Goal: Task Accomplishment & Management: Use online tool/utility

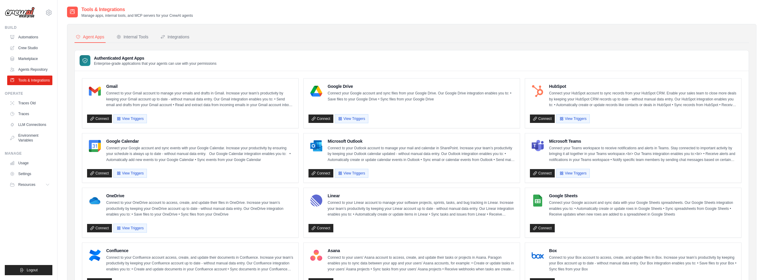
scroll to position [259, 0]
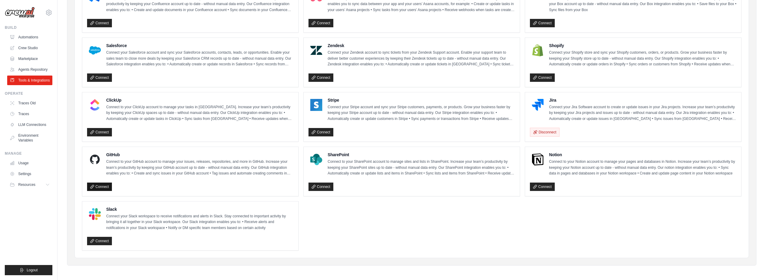
click at [93, 185] on icon at bounding box center [91, 186] width 3 height 3
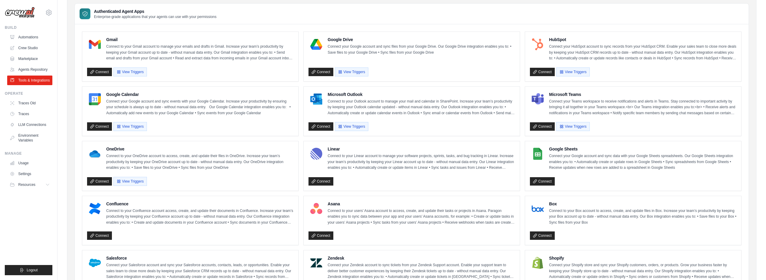
scroll to position [51, 0]
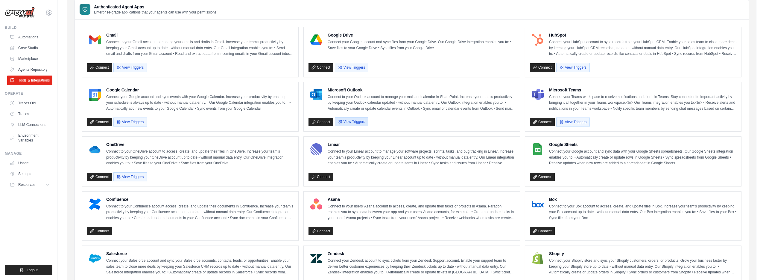
click at [344, 123] on button "View Triggers" at bounding box center [352, 121] width 34 height 9
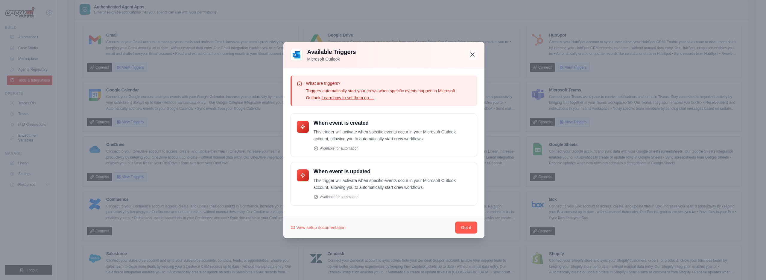
click at [475, 55] on icon "button" at bounding box center [472, 54] width 7 height 7
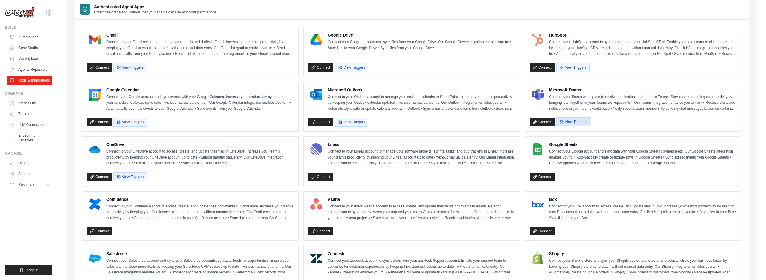
click at [580, 122] on button "View Triggers" at bounding box center [573, 121] width 34 height 9
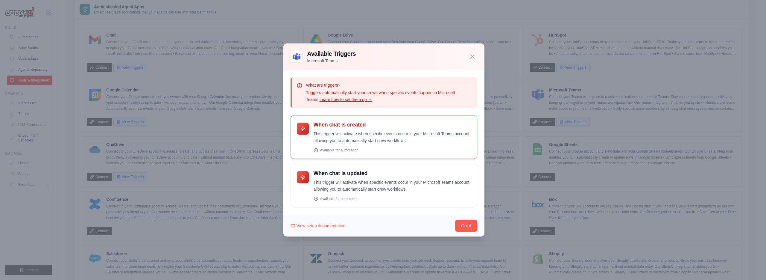
click at [336, 141] on p "This trigger will activate when specific events occur in your Microsoft Teams a…" at bounding box center [392, 137] width 157 height 14
drag, startPoint x: 314, startPoint y: 125, endPoint x: 413, endPoint y: 190, distance: 119.1
click at [413, 190] on div "When chat is created" at bounding box center [384, 161] width 187 height 92
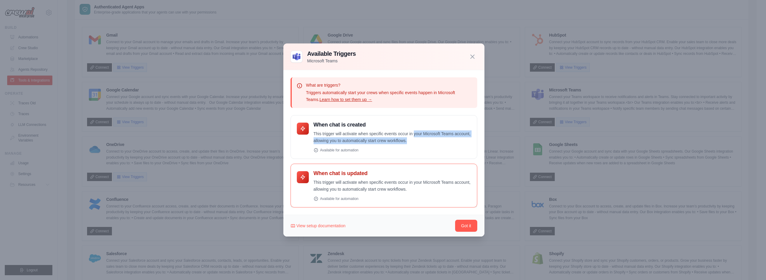
click at [413, 190] on p "This trigger will activate when specific events occur in your Microsoft Teams a…" at bounding box center [392, 186] width 157 height 14
drag, startPoint x: 391, startPoint y: 189, endPoint x: 313, endPoint y: 179, distance: 79.0
click at [313, 179] on div "When chat is updated This trigger will activate when specific events occur in y…" at bounding box center [384, 185] width 174 height 31
drag, startPoint x: 315, startPoint y: 131, endPoint x: 402, endPoint y: 143, distance: 88.5
click at [402, 143] on p "This trigger will activate when specific events occur in your Microsoft Teams a…" at bounding box center [392, 137] width 157 height 14
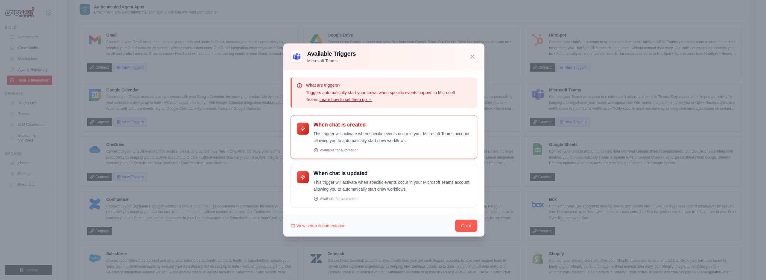
click at [402, 143] on p "This trigger will activate when specific events occur in your Microsoft Teams a…" at bounding box center [392, 137] width 157 height 14
click at [473, 222] on button "Got it" at bounding box center [466, 225] width 22 height 12
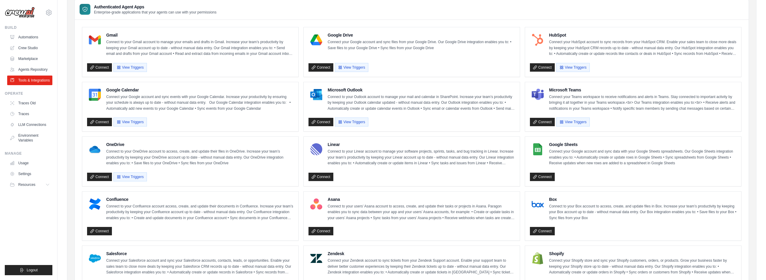
scroll to position [53, 0]
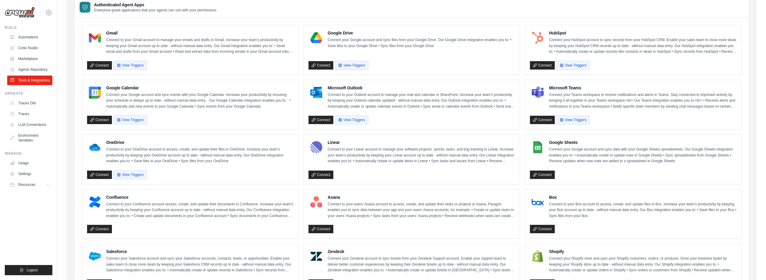
click at [178, 153] on p "Connect to your OneDrive account to access, create, and update their files in O…" at bounding box center [199, 155] width 187 height 18
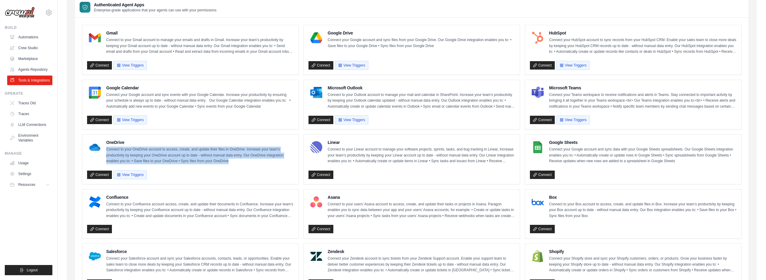
click at [178, 153] on p "Connect to your OneDrive account to access, create, and update their files in O…" at bounding box center [199, 155] width 187 height 18
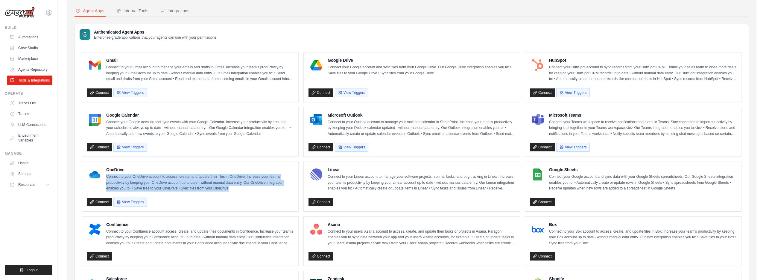
scroll to position [25, 0]
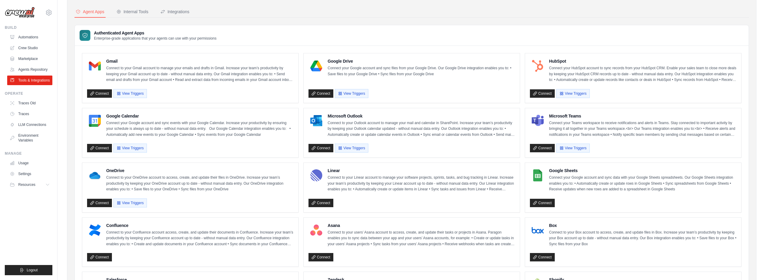
click at [360, 119] on div "Microsoft Outlook Connect to your Outlook account to manage your mail and calen…" at bounding box center [421, 125] width 187 height 25
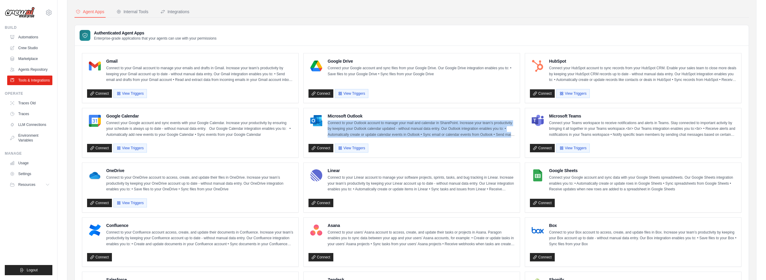
drag, startPoint x: 360, startPoint y: 119, endPoint x: 357, endPoint y: 127, distance: 8.1
click at [359, 119] on div "Microsoft Outlook Connect to your Outlook account to manage your mail and calen…" at bounding box center [421, 125] width 187 height 25
drag, startPoint x: 354, startPoint y: 147, endPoint x: 437, endPoint y: 146, distance: 82.9
click at [437, 146] on div "Connect View Triggers" at bounding box center [412, 146] width 207 height 11
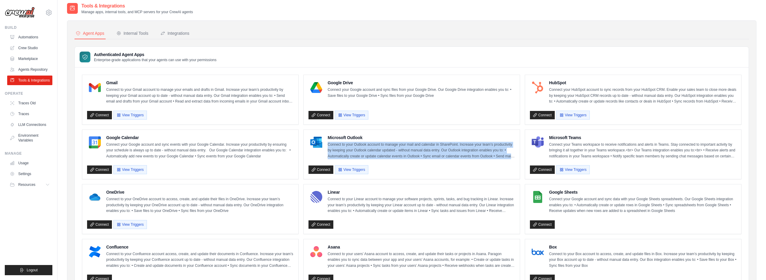
scroll to position [0, 0]
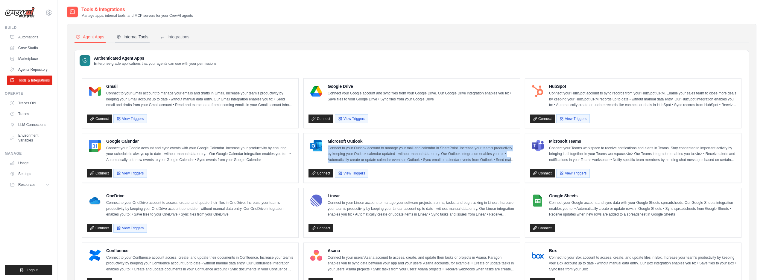
click at [133, 37] on div "Internal Tools" at bounding box center [132, 37] width 32 height 6
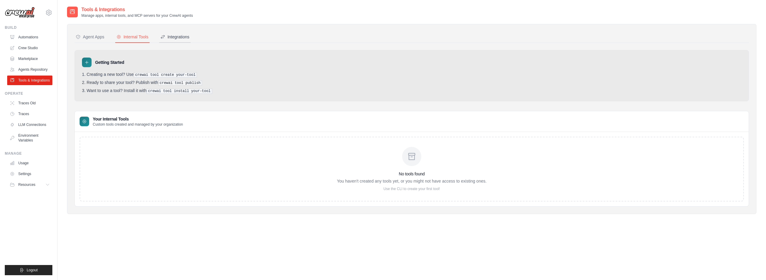
click at [163, 37] on icon at bounding box center [162, 36] width 5 height 5
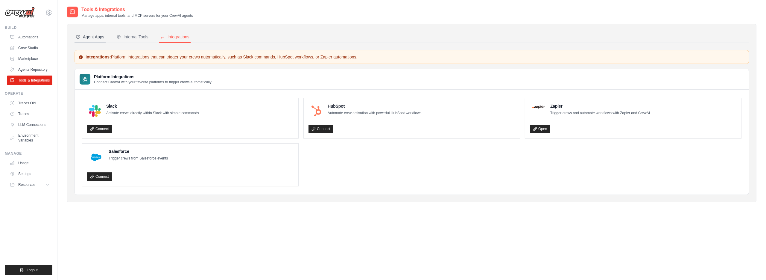
click at [90, 36] on div "Agent Apps" at bounding box center [90, 37] width 29 height 6
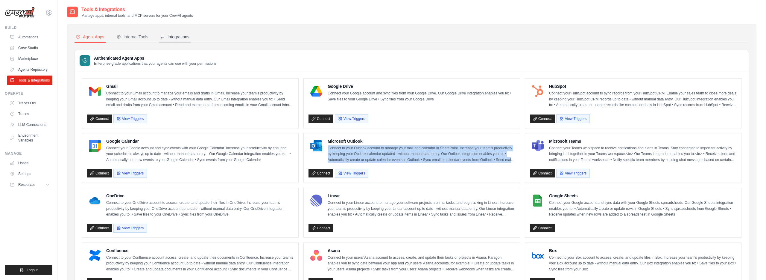
click at [166, 40] on div "Integrations" at bounding box center [174, 37] width 29 height 6
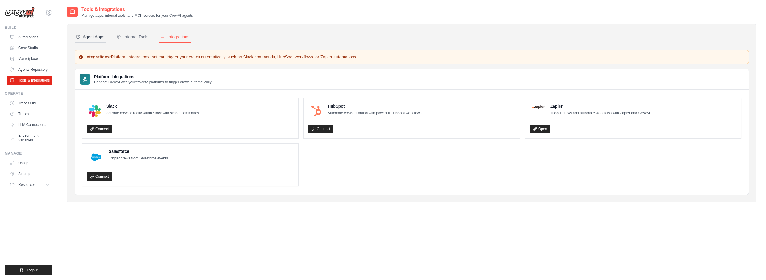
click at [94, 36] on div "Agent Apps" at bounding box center [90, 37] width 29 height 6
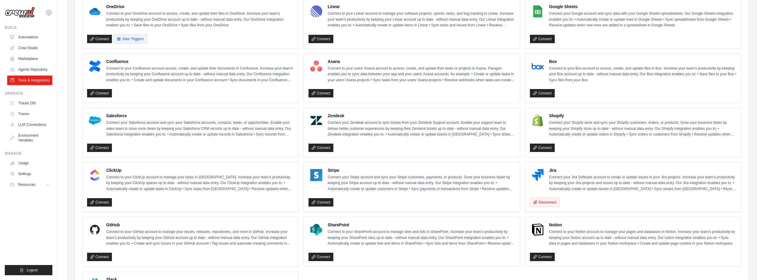
scroll to position [189, 0]
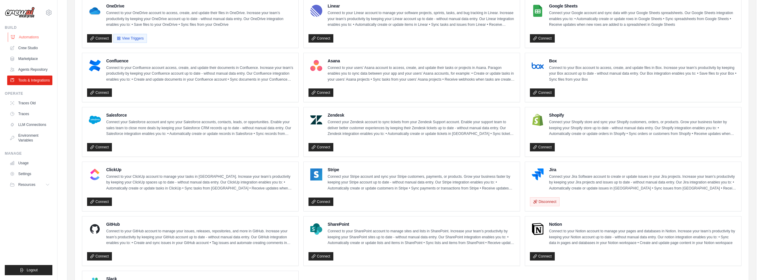
click at [46, 38] on link "Automations" at bounding box center [30, 37] width 45 height 10
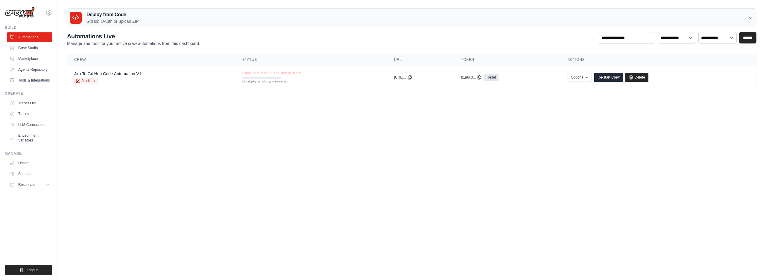
drag, startPoint x: 28, startPoint y: 48, endPoint x: 54, endPoint y: 58, distance: 27.8
click at [28, 48] on link "Crew Studio" at bounding box center [29, 48] width 45 height 10
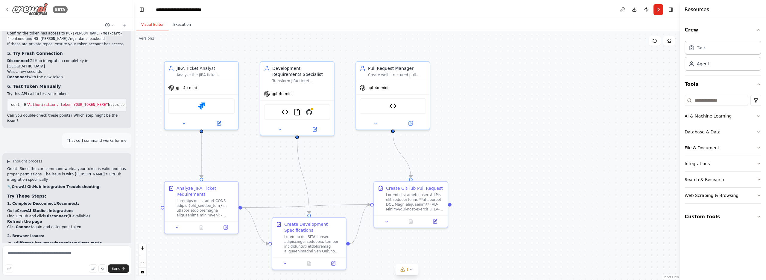
click at [29, 9] on img at bounding box center [30, 9] width 36 height 13
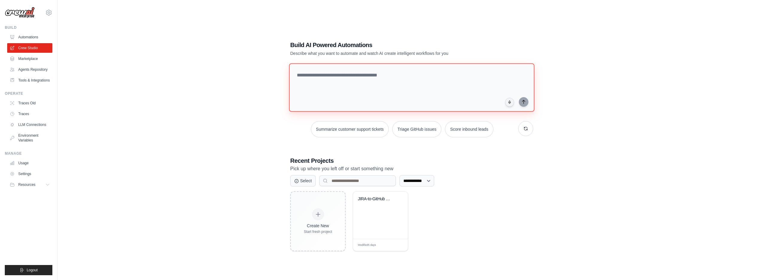
click at [354, 72] on textarea at bounding box center [411, 87] width 245 height 48
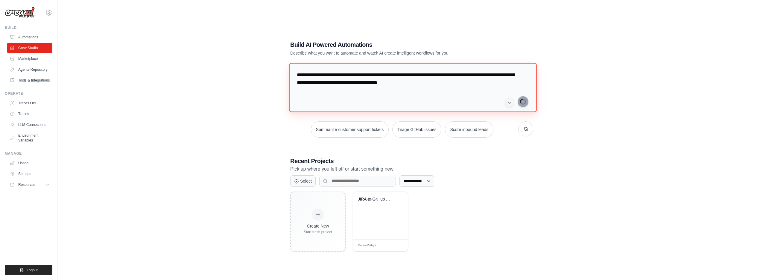
type textarea "**********"
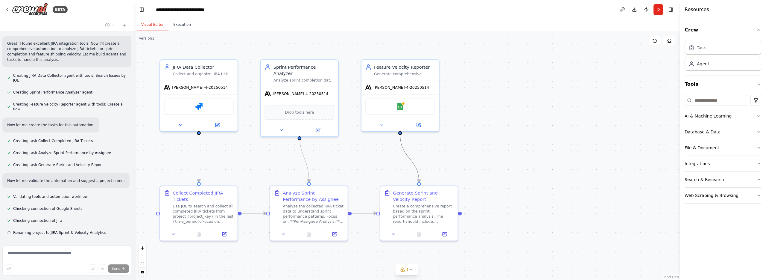
scroll to position [201, 0]
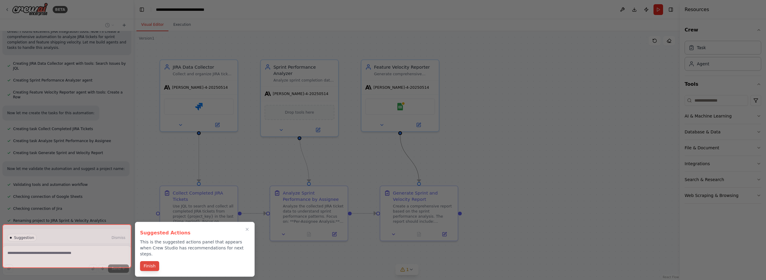
click at [155, 261] on button "Finish" at bounding box center [149, 266] width 19 height 10
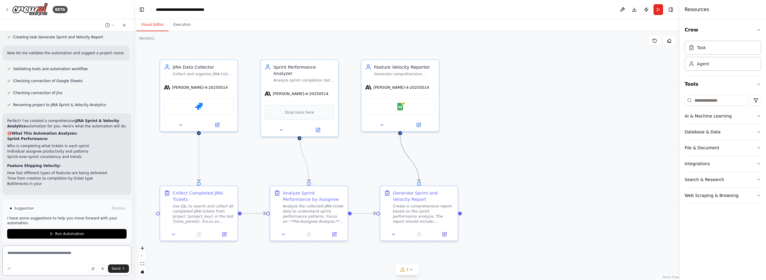
click at [70, 256] on textarea at bounding box center [66, 260] width 129 height 30
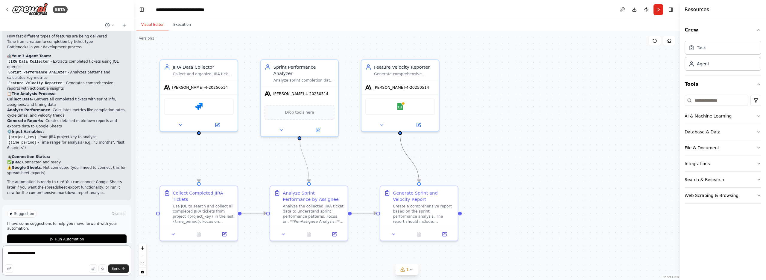
scroll to position [459, 0]
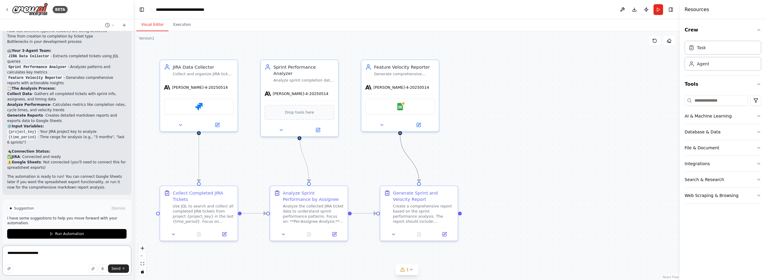
type textarea "**********"
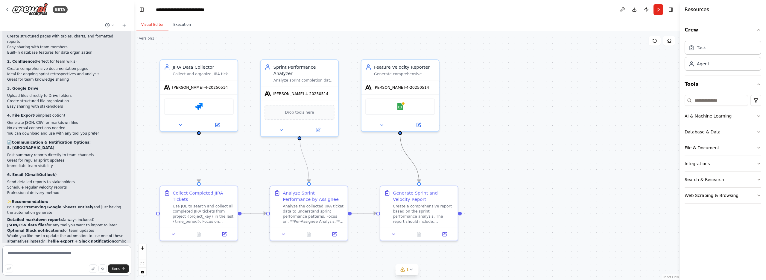
scroll to position [735, 0]
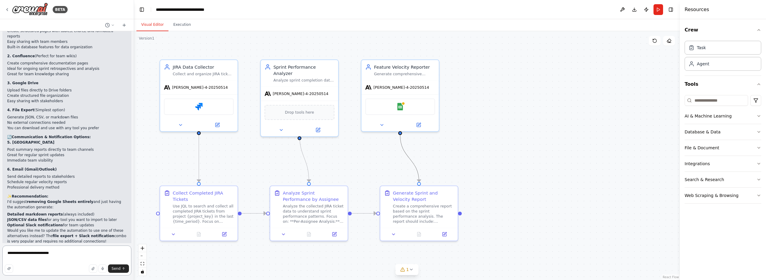
type textarea "**********"
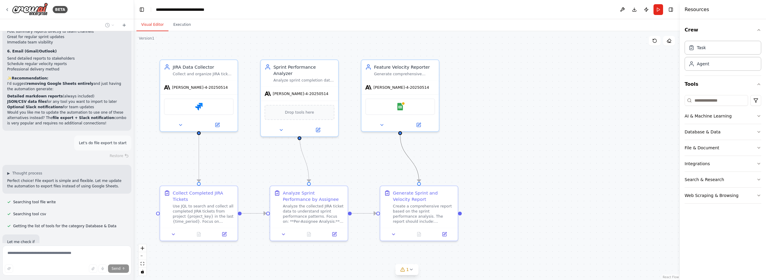
scroll to position [921, 0]
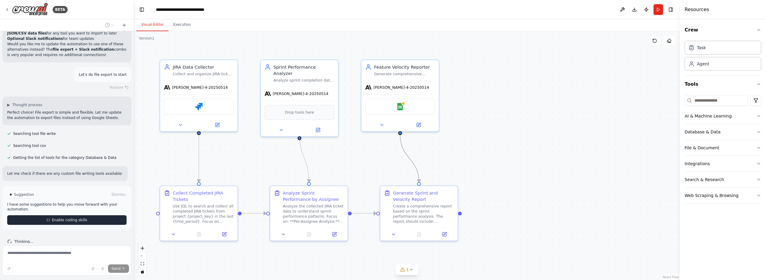
click at [77, 217] on span "Enable coding skills" at bounding box center [69, 219] width 35 height 5
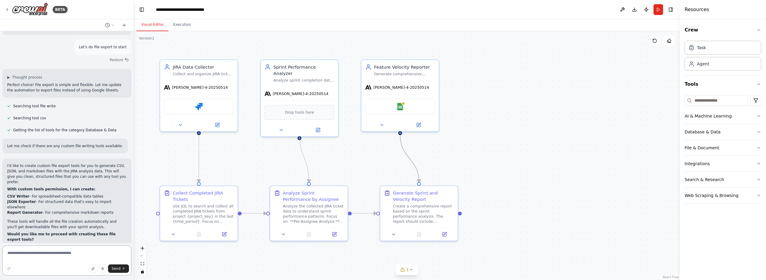
scroll to position [954, 0]
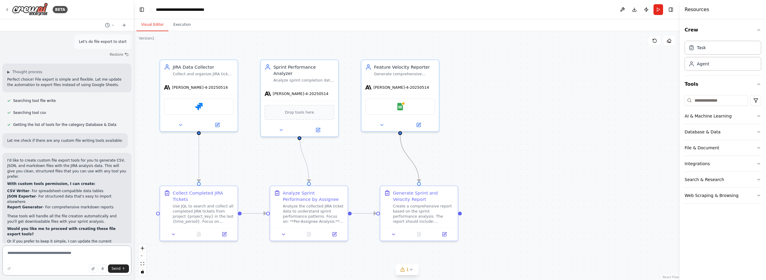
click at [71, 258] on textarea at bounding box center [66, 260] width 129 height 30
type textarea "***"
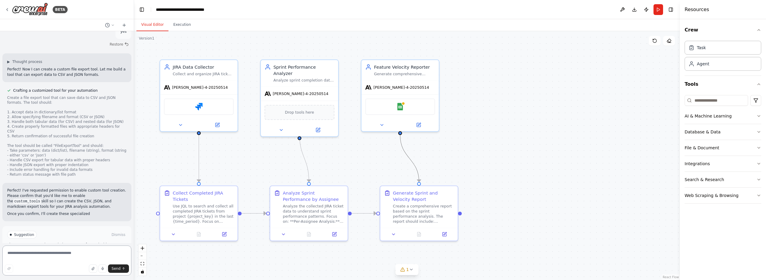
scroll to position [1205, 0]
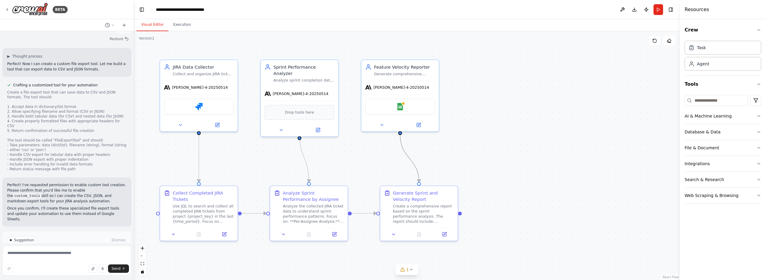
click at [70, 263] on span "Enable coding skills" at bounding box center [69, 265] width 35 height 5
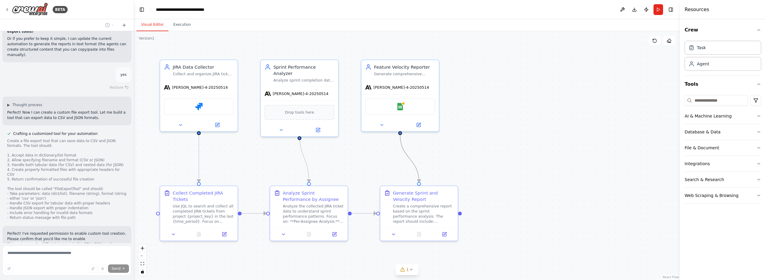
scroll to position [1175, 0]
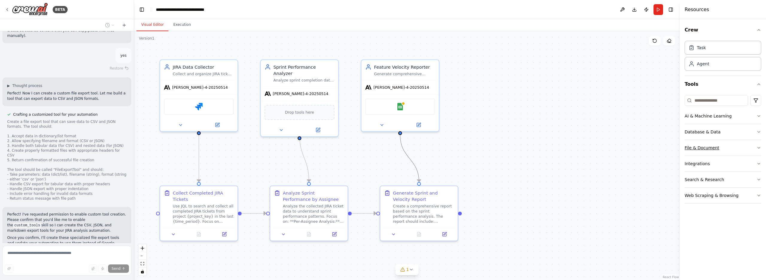
click at [711, 145] on div "File & Document" at bounding box center [702, 148] width 35 height 6
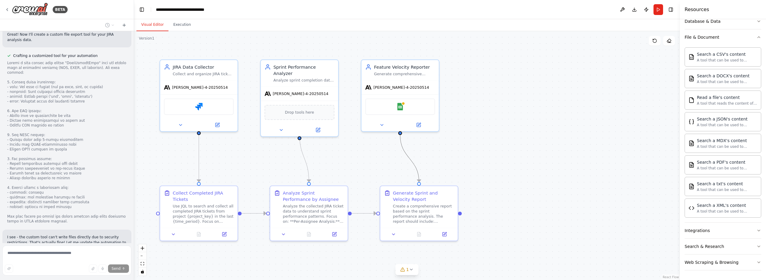
scroll to position [1449, 0]
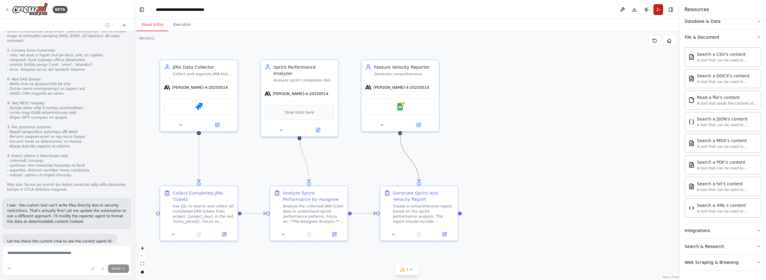
click at [662, 11] on button "Run" at bounding box center [659, 9] width 10 height 11
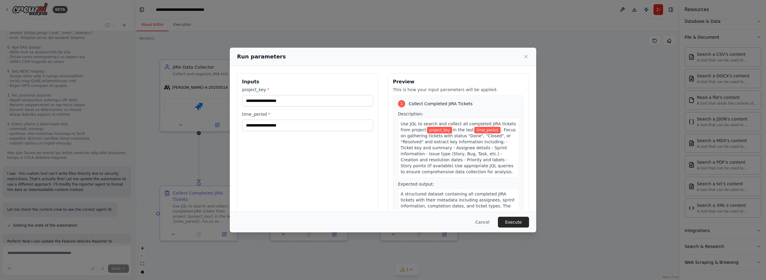
scroll to position [1486, 0]
click at [300, 104] on input "project_key *" at bounding box center [307, 100] width 131 height 11
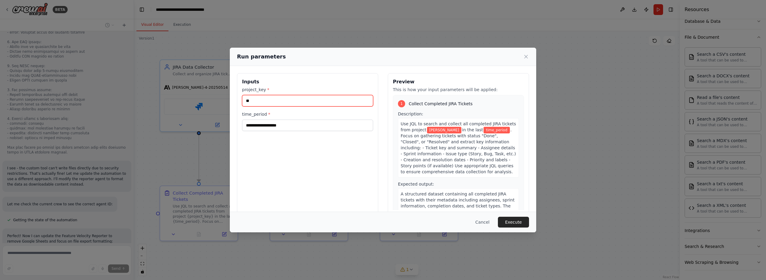
type input "*"
type input "****"
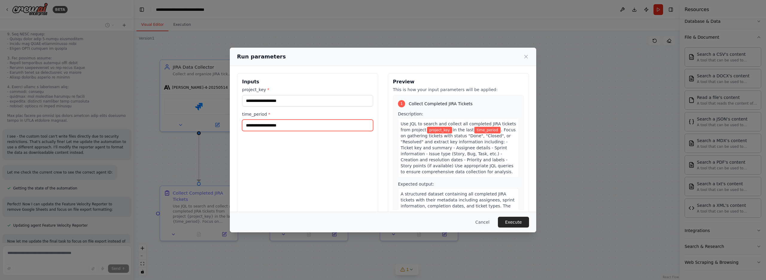
scroll to position [1523, 0]
type input "*"
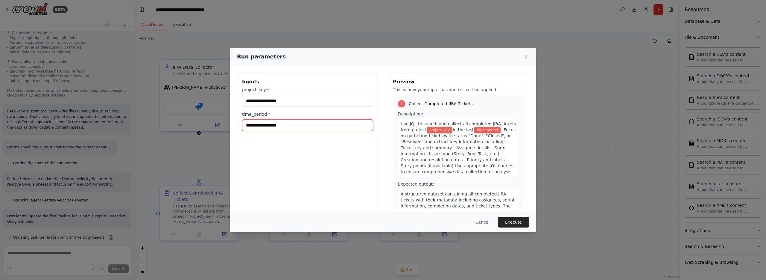
type input "*"
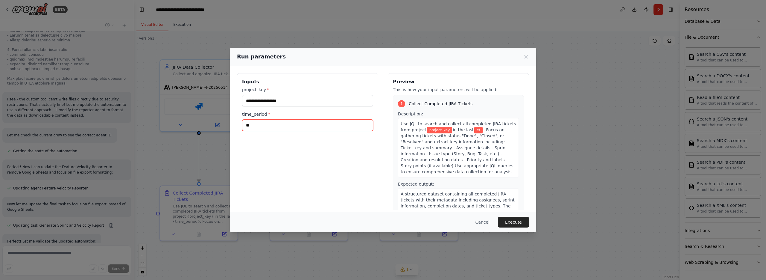
type input "*"
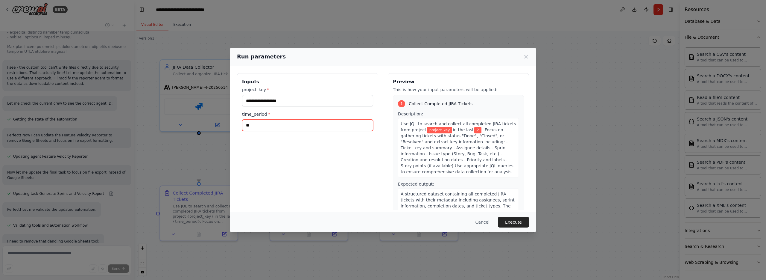
type input "*"
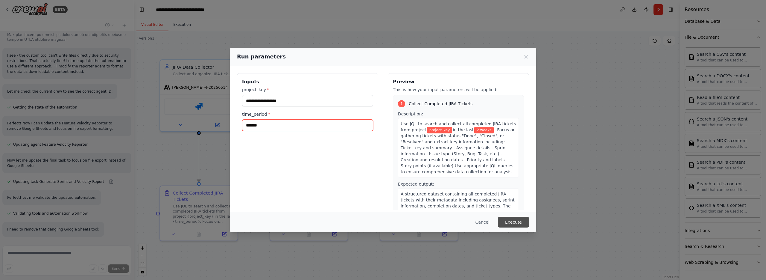
type input "*******"
click at [514, 221] on button "Execute" at bounding box center [513, 221] width 31 height 11
click at [270, 94] on div "project_key * This field is required" at bounding box center [307, 101] width 131 height 28
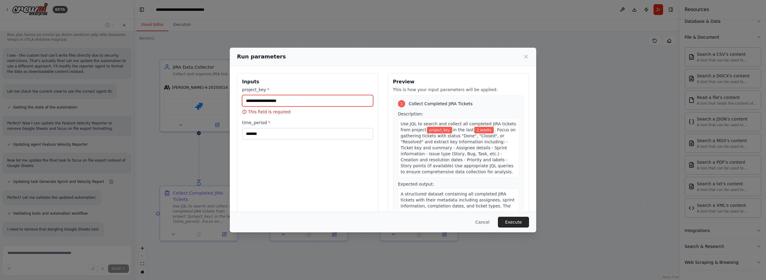
click at [273, 100] on input "project_key *" at bounding box center [307, 100] width 131 height 11
type input "*"
type input "****"
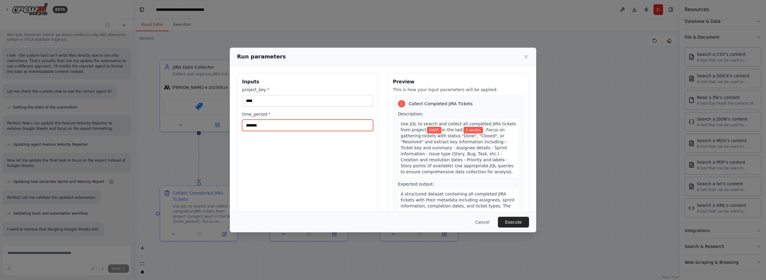
click at [317, 123] on input "*******" at bounding box center [307, 124] width 131 height 11
click at [515, 221] on button "Execute" at bounding box center [513, 221] width 31 height 11
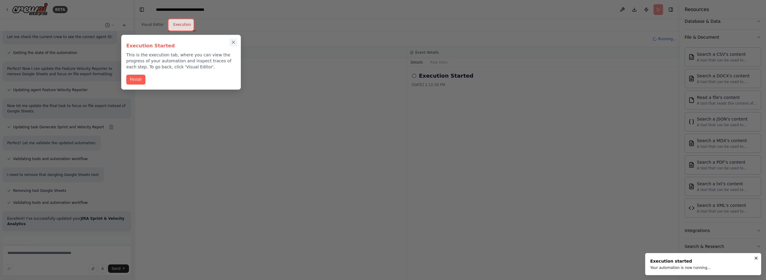
click at [233, 40] on icon "Close walkthrough" at bounding box center [233, 42] width 5 height 5
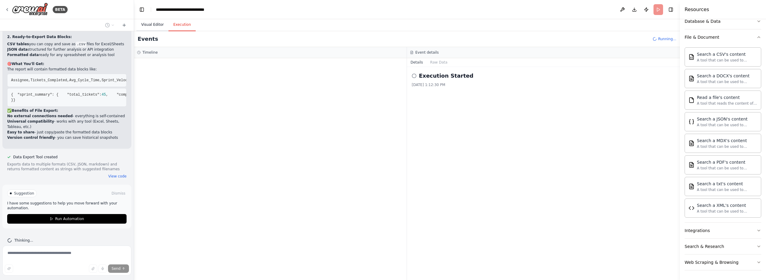
click at [158, 22] on button "Visual Editor" at bounding box center [152, 25] width 32 height 13
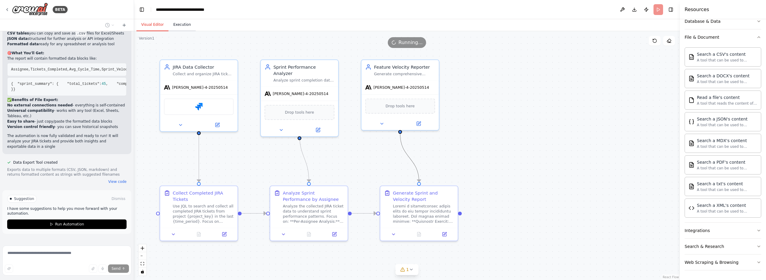
scroll to position [1908, 0]
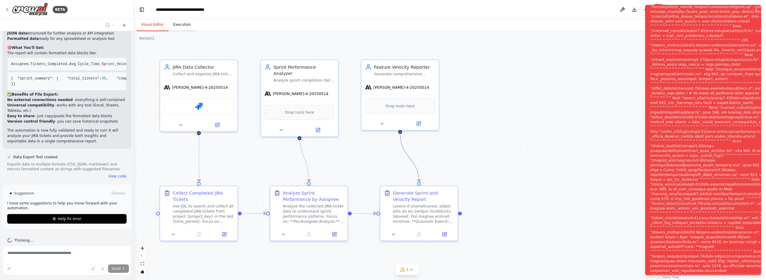
click at [183, 25] on button "Execution" at bounding box center [182, 25] width 27 height 13
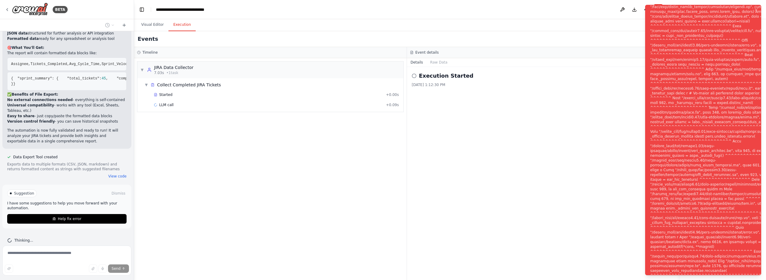
click at [591, 38] on div "Events" at bounding box center [407, 39] width 546 height 16
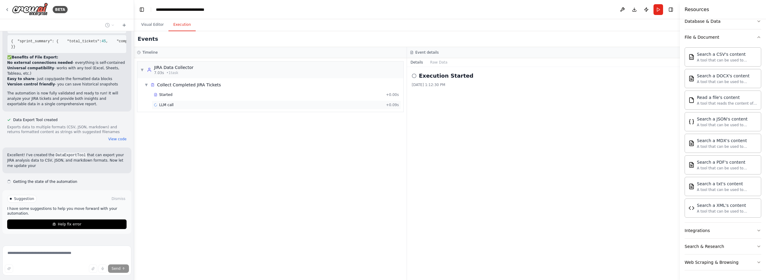
scroll to position [1950, 0]
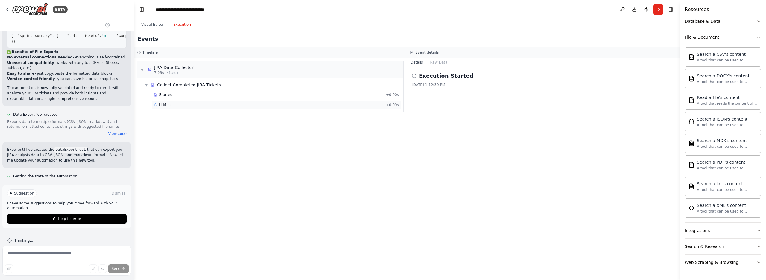
click at [172, 102] on span "LLM call" at bounding box center [166, 104] width 14 height 5
click at [169, 94] on span "Started" at bounding box center [165, 94] width 13 height 5
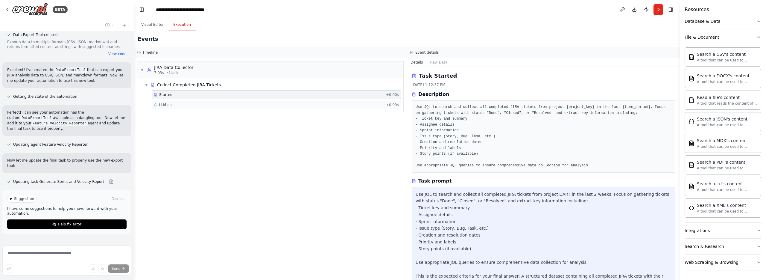
scroll to position [2042, 0]
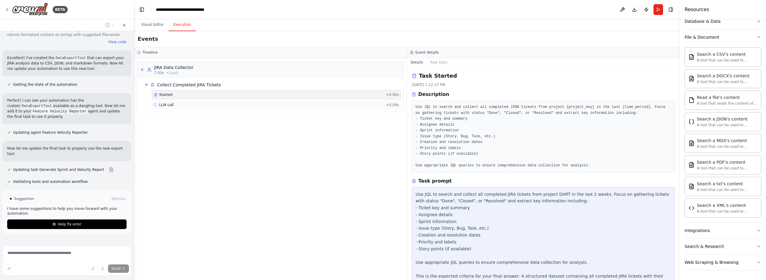
click at [168, 102] on span "LLM call" at bounding box center [166, 104] width 14 height 5
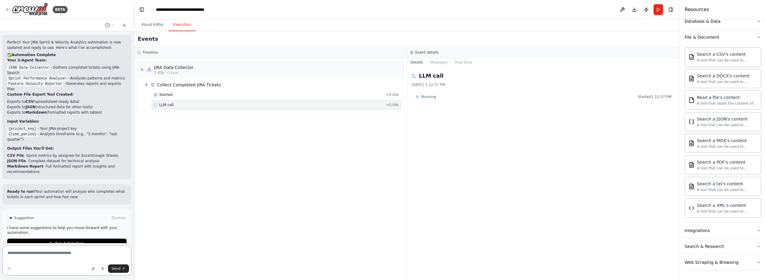
scroll to position [2203, 0]
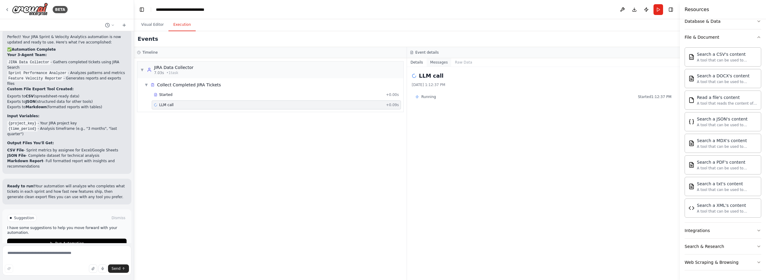
click at [440, 63] on button "Messages" at bounding box center [439, 62] width 25 height 8
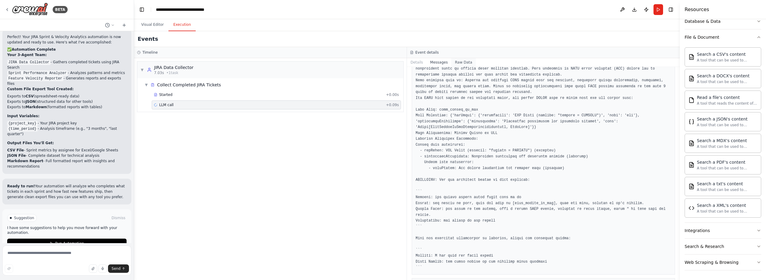
scroll to position [46, 0]
click at [461, 61] on button "Raw Data" at bounding box center [463, 62] width 25 height 8
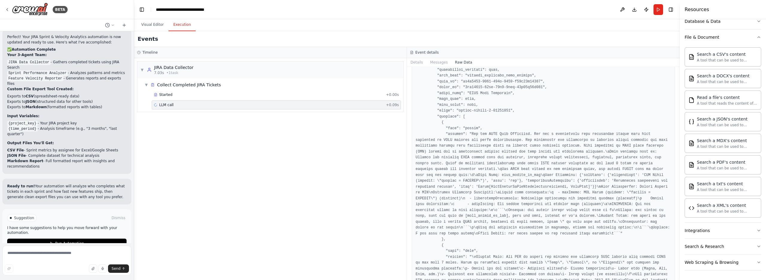
scroll to position [1124, 0]
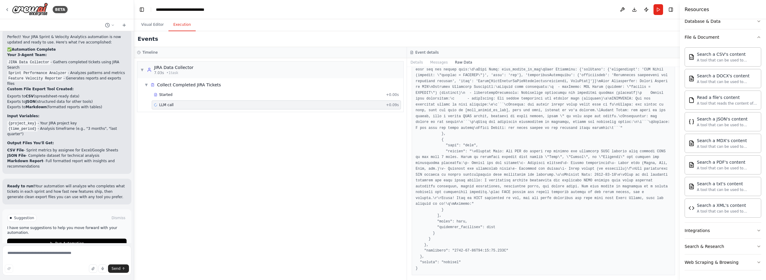
drag, startPoint x: 404, startPoint y: 63, endPoint x: 214, endPoint y: 46, distance: 190.3
click at [404, 63] on div "▼ JIRA Data Collector 7.03s • 1 task ▼ Collect Completed JIRA Tickets Started +…" at bounding box center [270, 169] width 273 height 222
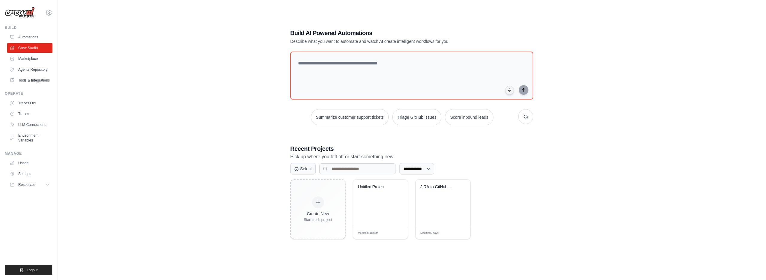
click at [33, 75] on ul "Automations Crew Studio Marketplace Agents Repository Tools & Integrations" at bounding box center [29, 58] width 45 height 53
click at [34, 80] on link "Tools & Integrations" at bounding box center [30, 80] width 45 height 10
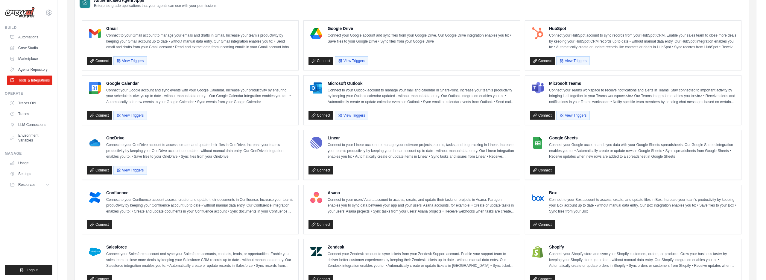
scroll to position [31, 0]
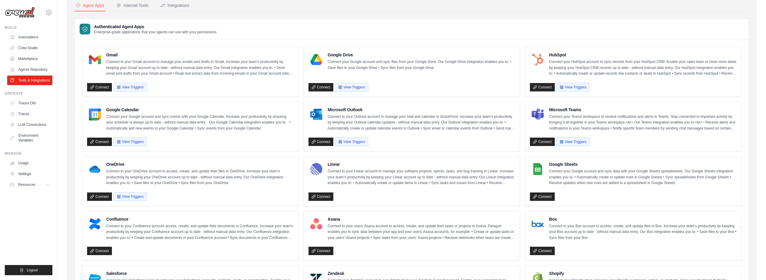
click at [136, 176] on p "Connect to your OneDrive account to access, create, and update their files in O…" at bounding box center [199, 177] width 187 height 18
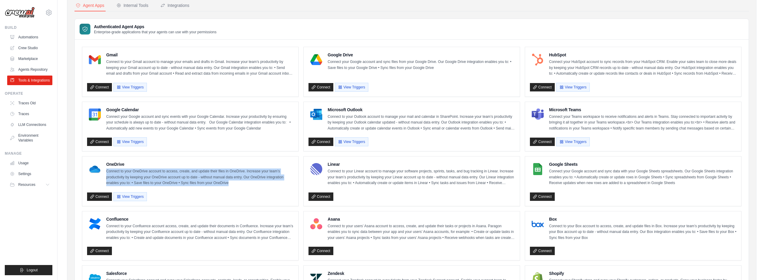
click at [136, 176] on p "Connect to your OneDrive account to access, create, and update their files in O…" at bounding box center [199, 177] width 187 height 18
click at [96, 197] on link "Connect" at bounding box center [99, 196] width 25 height 8
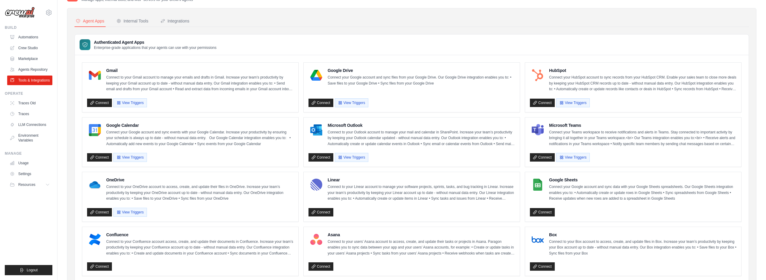
scroll to position [0, 0]
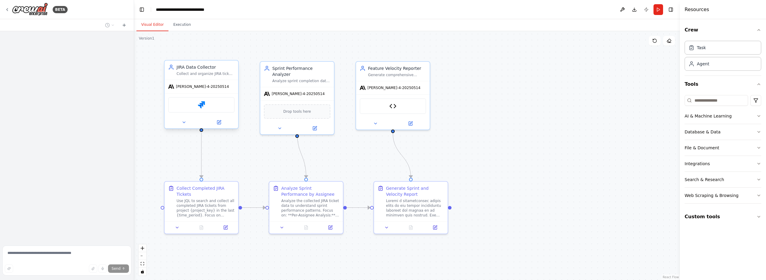
scroll to position [965, 0]
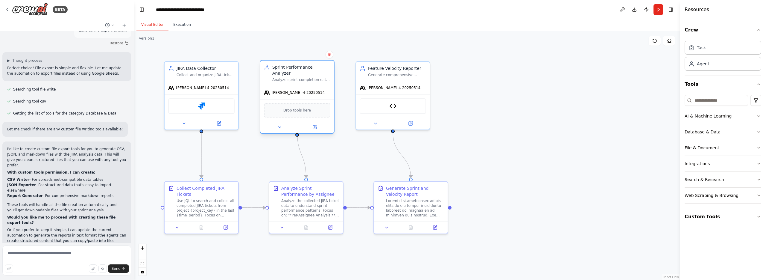
click at [313, 104] on div "Drop tools here" at bounding box center [297, 110] width 66 height 14
click at [304, 107] on span "Drop tools here" at bounding box center [297, 110] width 28 height 6
click at [711, 117] on div "AI & Machine Learning" at bounding box center [708, 116] width 47 height 6
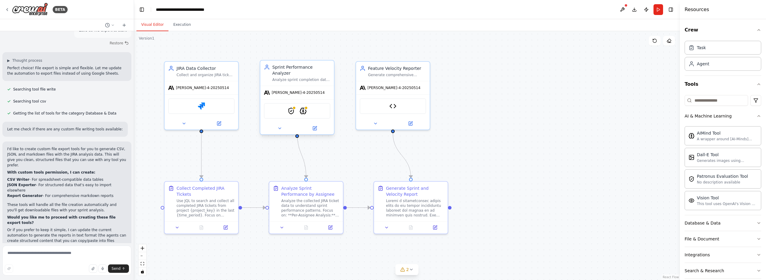
click at [315, 99] on div "PatronusEvalTool AIMindTool" at bounding box center [297, 110] width 74 height 23
click at [314, 105] on div "PatronusEvalTool AIMindTool" at bounding box center [297, 111] width 66 height 16
click at [292, 107] on img at bounding box center [291, 110] width 7 height 7
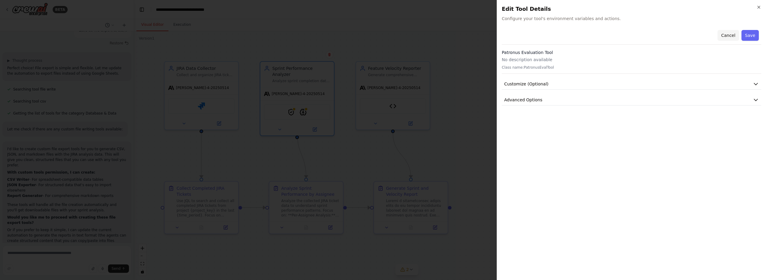
click at [729, 34] on button "Cancel" at bounding box center [728, 35] width 21 height 11
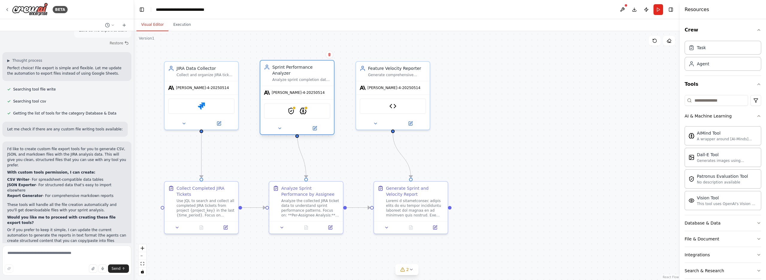
click at [308, 104] on div "PatronusEvalTool AIMindTool" at bounding box center [297, 111] width 66 height 16
click at [307, 107] on img at bounding box center [303, 110] width 7 height 7
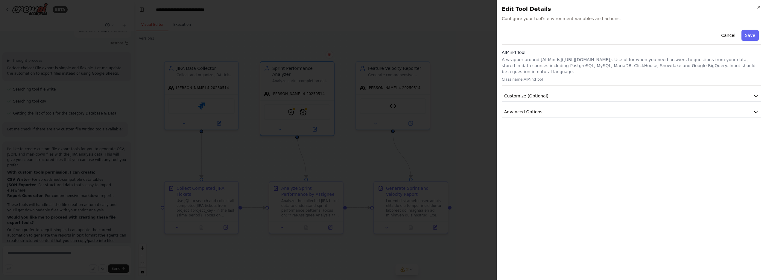
click at [758, 5] on icon "button" at bounding box center [759, 7] width 5 height 5
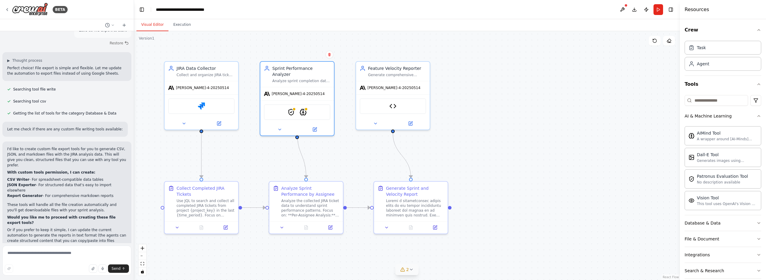
click at [413, 270] on icon at bounding box center [411, 269] width 5 height 5
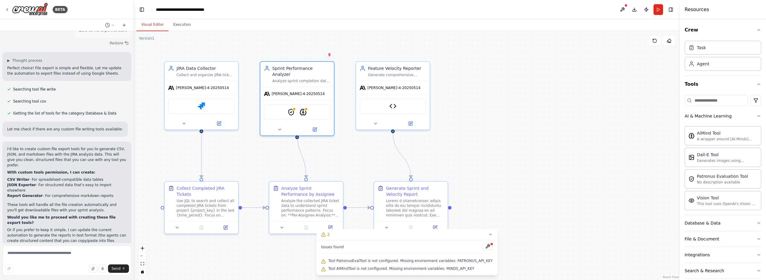
drag, startPoint x: 489, startPoint y: 234, endPoint x: 486, endPoint y: 228, distance: 6.8
click at [489, 233] on icon at bounding box center [490, 234] width 5 height 5
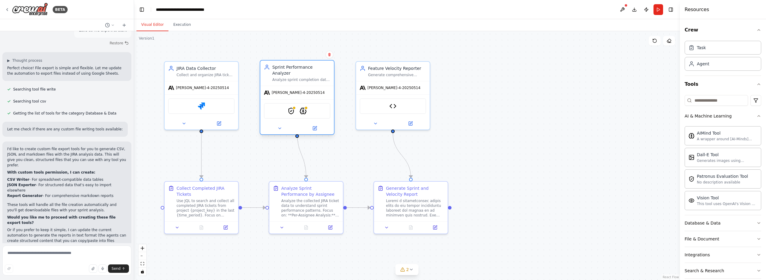
click at [304, 110] on div "PatronusEvalTool AIMindTool" at bounding box center [297, 111] width 66 height 16
click at [303, 108] on img at bounding box center [303, 110] width 7 height 7
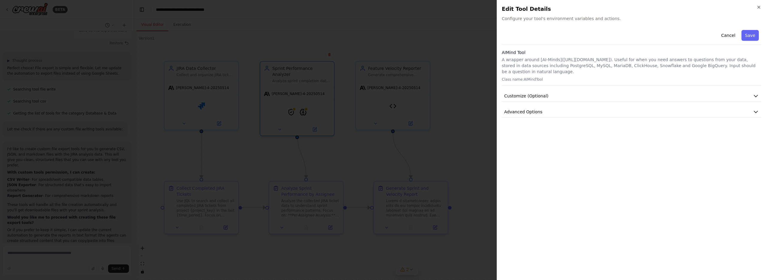
click at [756, 7] on h2 "Edit Tool Details" at bounding box center [632, 9] width 260 height 8
click at [761, 9] on icon "button" at bounding box center [759, 7] width 5 height 5
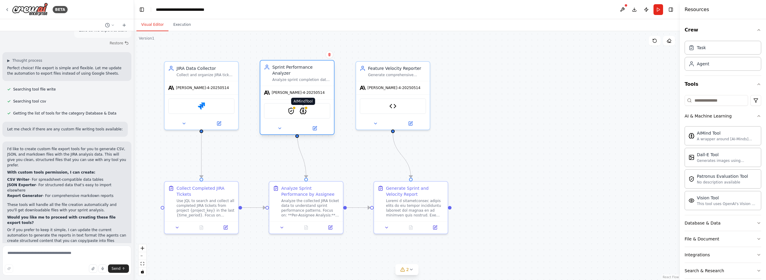
drag, startPoint x: 310, startPoint y: 104, endPoint x: 305, endPoint y: 105, distance: 4.6
click at [305, 107] on img at bounding box center [303, 110] width 7 height 7
click at [279, 126] on icon at bounding box center [279, 128] width 5 height 5
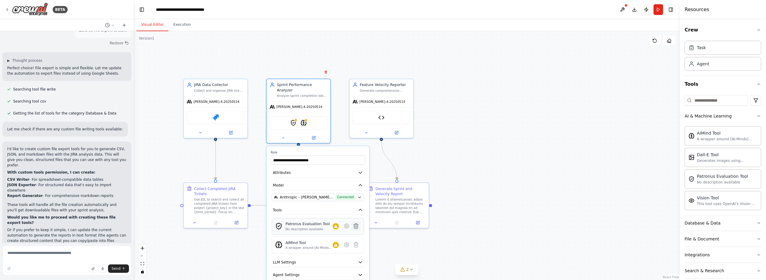
click at [359, 223] on icon at bounding box center [356, 226] width 6 height 6
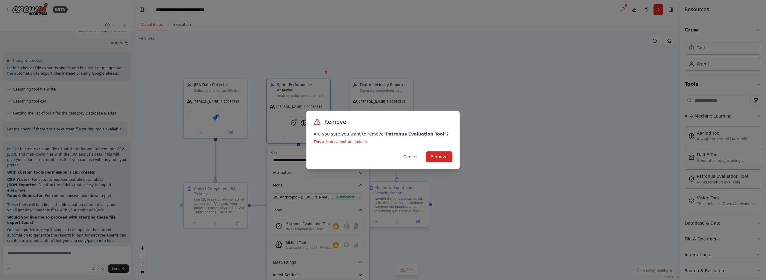
drag, startPoint x: 434, startPoint y: 159, endPoint x: 402, endPoint y: 198, distance: 50.0
click at [433, 159] on button "Remove" at bounding box center [439, 156] width 27 height 11
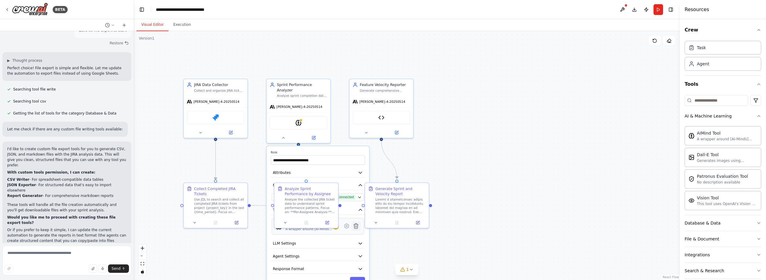
click at [360, 221] on button at bounding box center [355, 225] width 9 height 9
click at [358, 223] on icon at bounding box center [356, 226] width 6 height 6
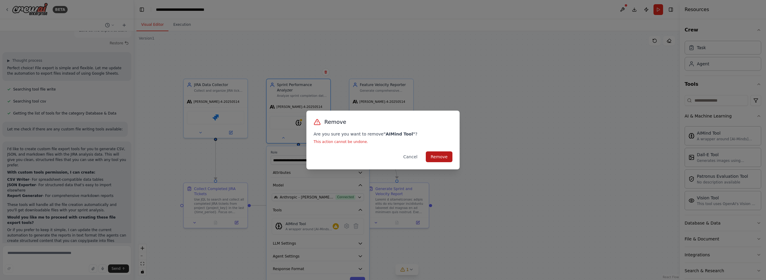
click at [434, 158] on button "Remove" at bounding box center [439, 156] width 27 height 11
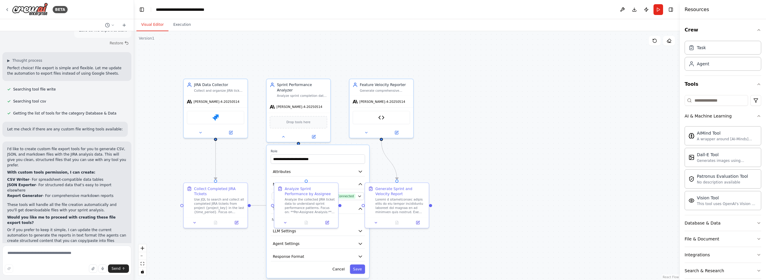
click at [479, 152] on div ".deletable-edge-delete-btn { width: 20px; height: 20px; border: 0px solid #ffff…" at bounding box center [407, 155] width 546 height 248
drag, startPoint x: 358, startPoint y: 265, endPoint x: 356, endPoint y: 258, distance: 7.0
click at [358, 265] on button "Save" at bounding box center [357, 268] width 15 height 9
click at [656, 13] on button "Run" at bounding box center [659, 9] width 10 height 11
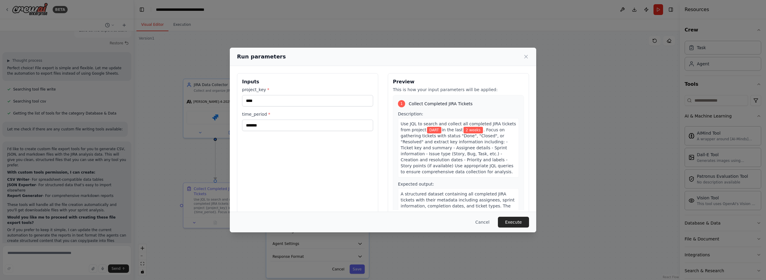
click at [522, 224] on button "Execute" at bounding box center [513, 221] width 31 height 11
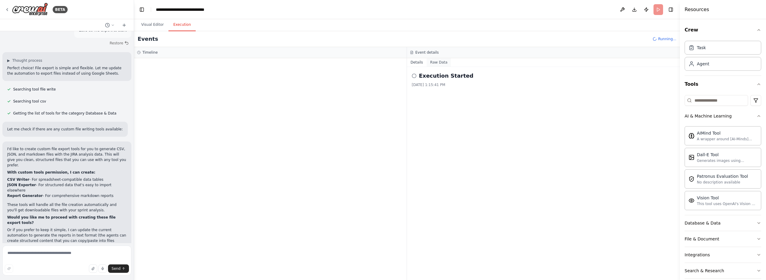
click at [441, 62] on button "Raw Data" at bounding box center [439, 62] width 25 height 8
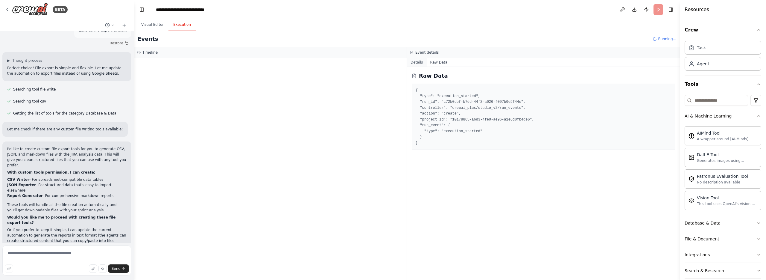
click at [411, 63] on button "Details" at bounding box center [417, 62] width 20 height 8
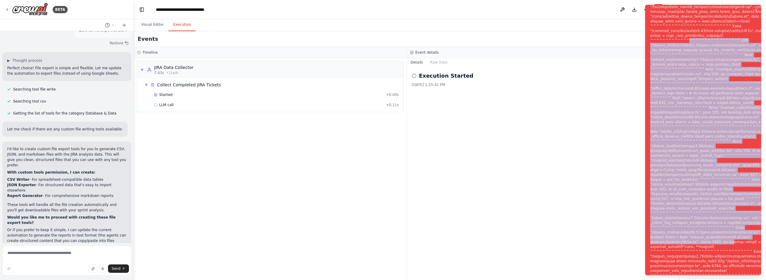
drag, startPoint x: 679, startPoint y: 26, endPoint x: 710, endPoint y: 237, distance: 212.8
click at [722, 259] on div "Notifications (F8)" at bounding box center [722, 143] width 145 height 402
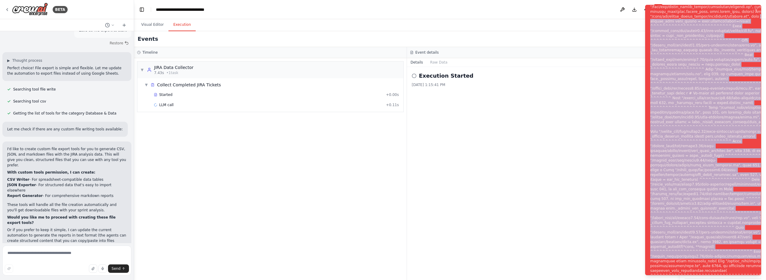
drag, startPoint x: 751, startPoint y: 272, endPoint x: 680, endPoint y: 22, distance: 260.0
click at [644, 8] on ol "Execution Error" at bounding box center [704, 140] width 126 height 280
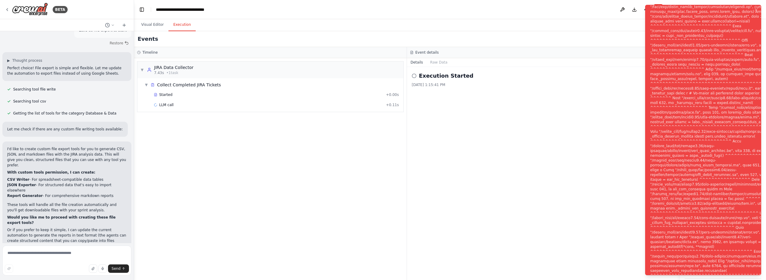
drag, startPoint x: 579, startPoint y: 105, endPoint x: 568, endPoint y: 107, distance: 10.7
click at [579, 105] on div "Execution Started 9/29/2025, 1:15:41 PM" at bounding box center [543, 173] width 273 height 213
click at [601, 8] on header "**********" at bounding box center [407, 9] width 546 height 19
click at [244, 103] on div "LLM call + 0.11s" at bounding box center [276, 104] width 245 height 5
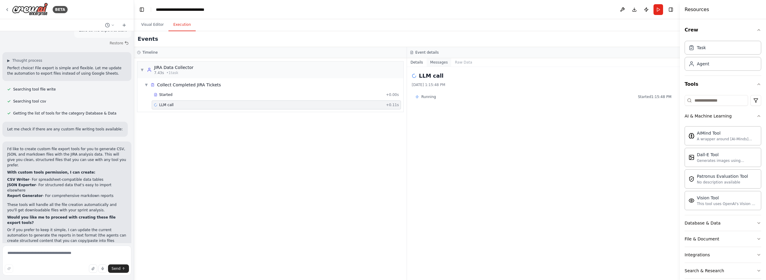
click at [442, 60] on button "Messages" at bounding box center [439, 62] width 25 height 8
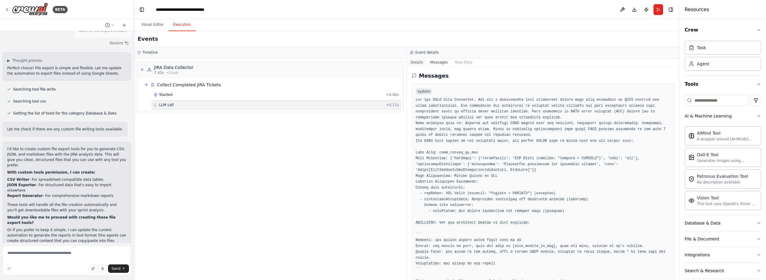
click at [413, 65] on button "Details" at bounding box center [417, 62] width 20 height 8
